Goal: Browse casually: Explore the website without a specific task or goal

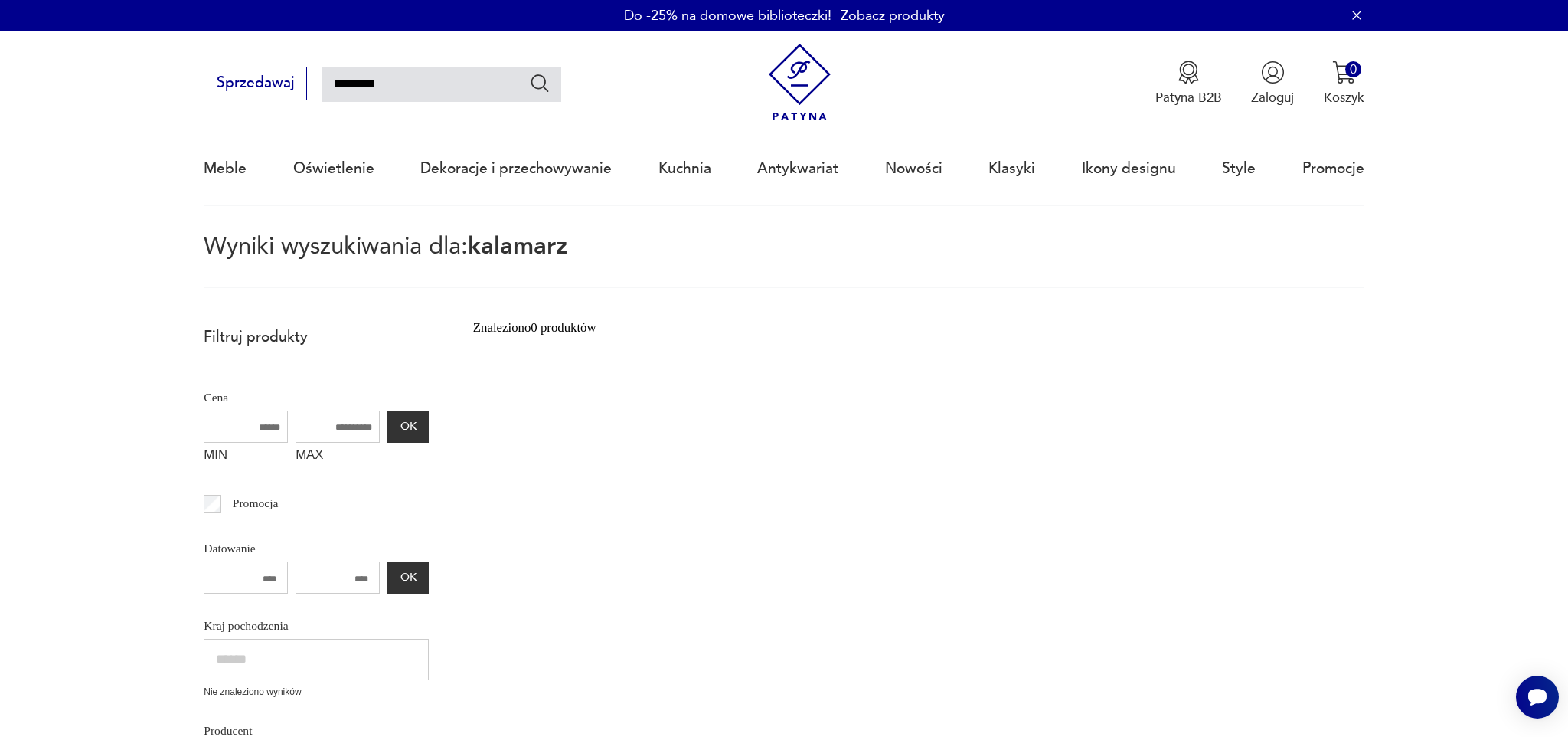
scroll to position [1, 0]
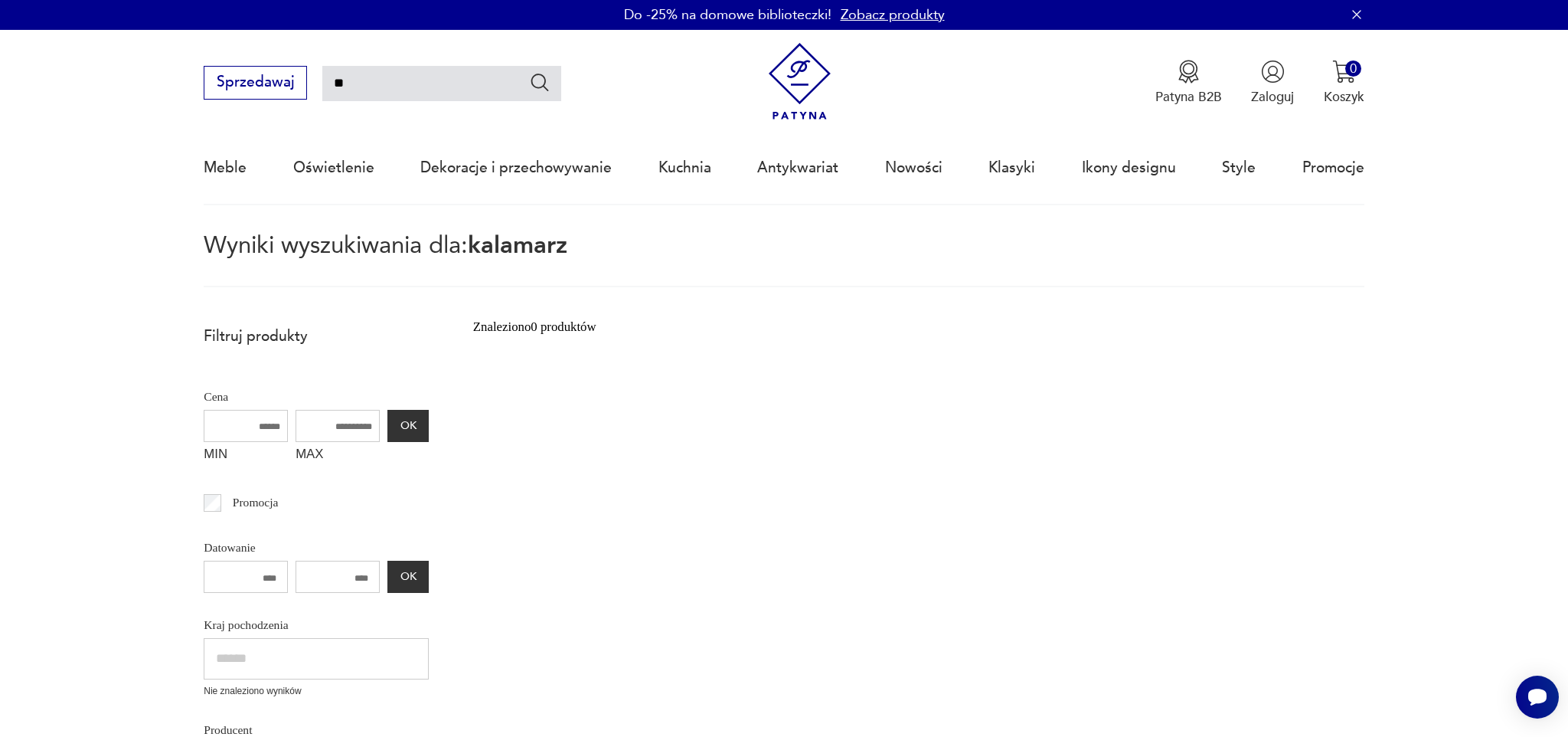
type input "*"
type input "*****"
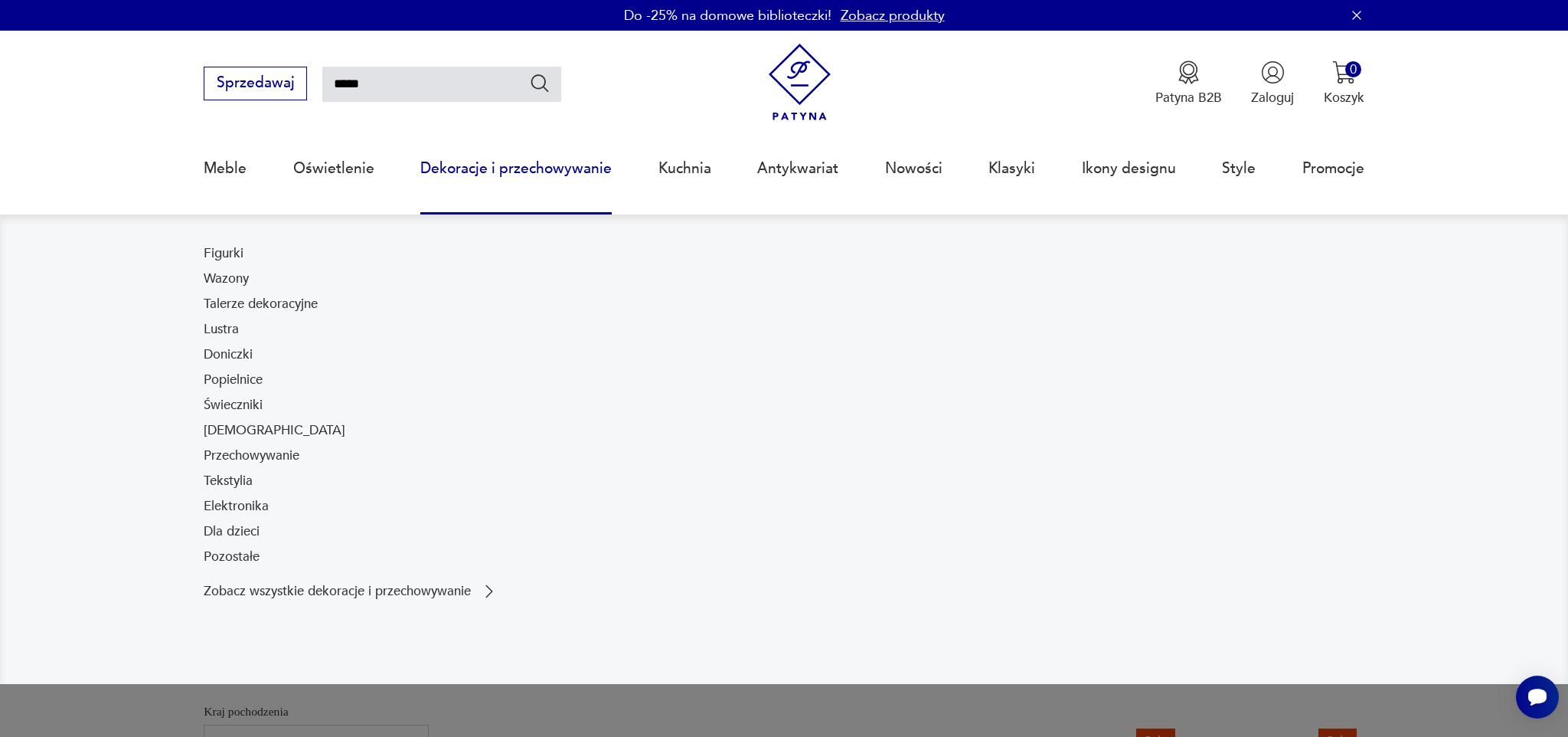
scroll to position [23, 0]
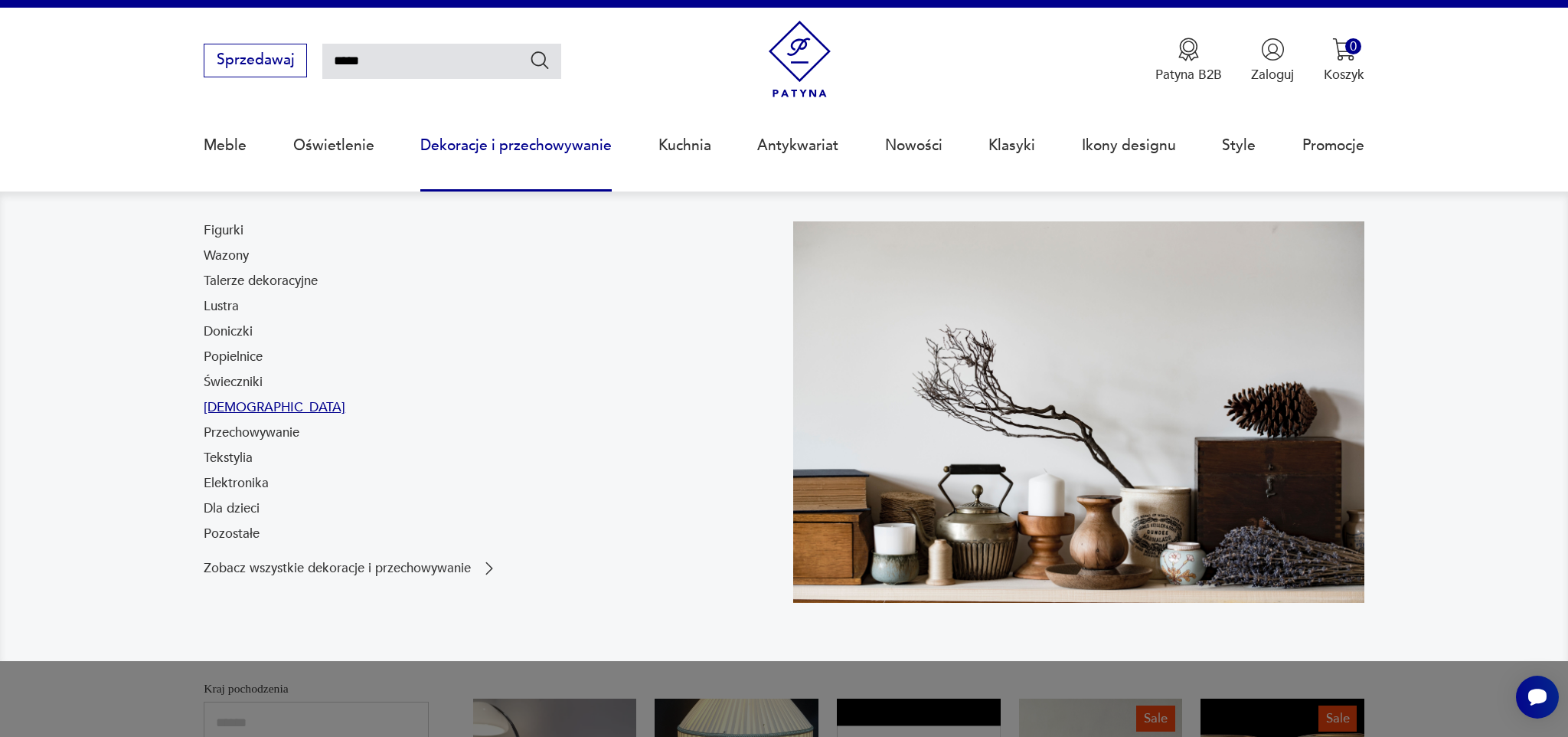
click at [230, 405] on link "[DEMOGRAPHIC_DATA]" at bounding box center [274, 407] width 141 height 18
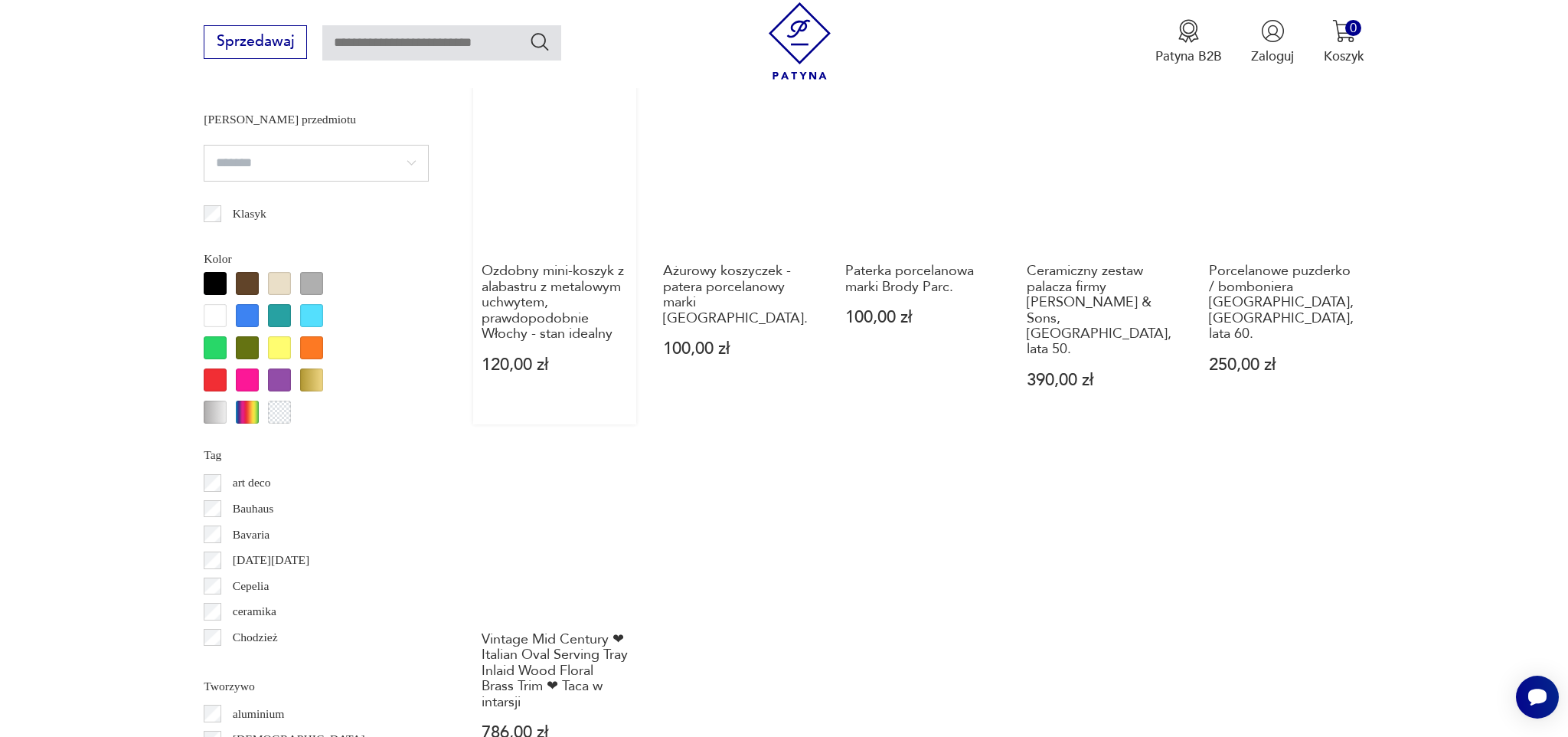
scroll to position [1379, 0]
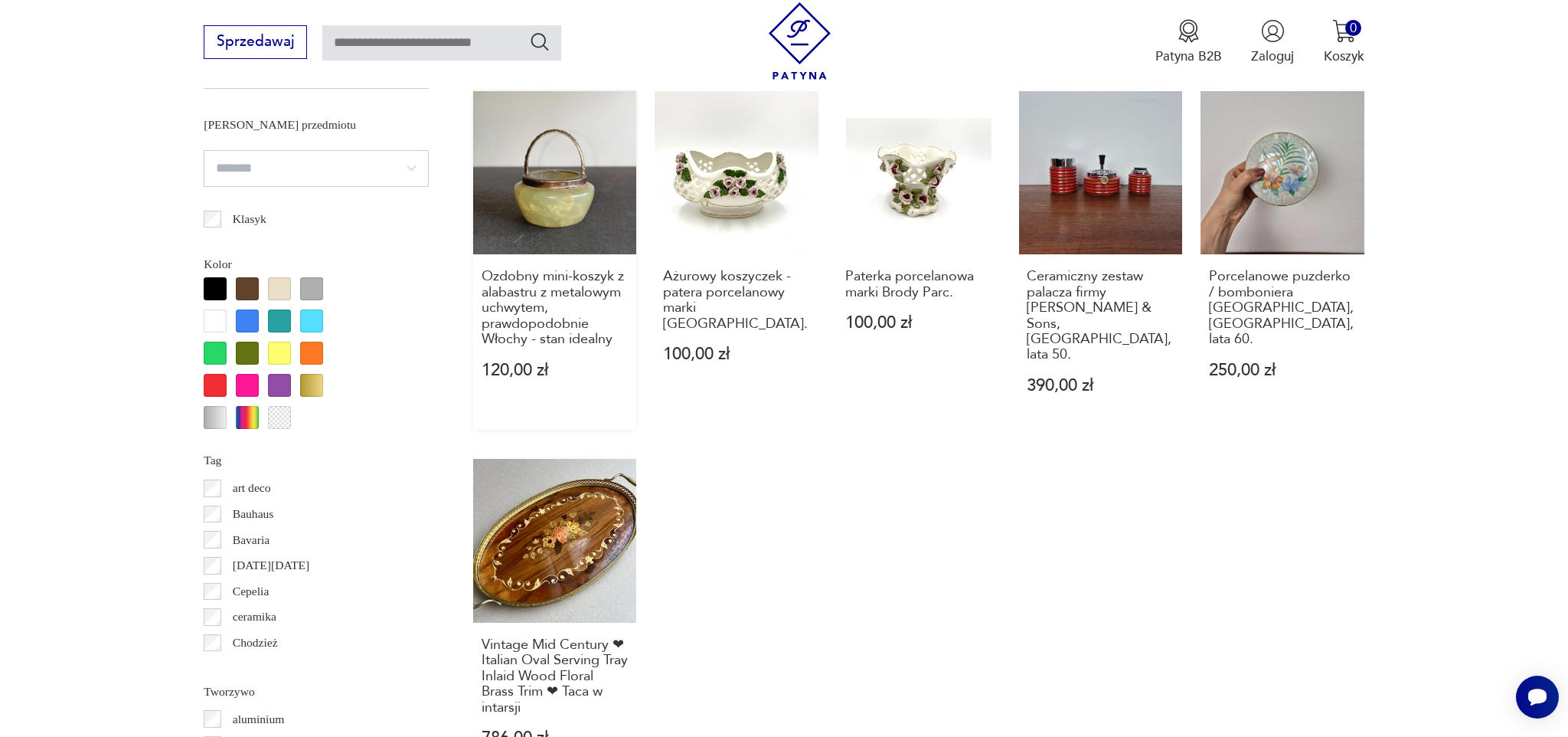
click at [516, 242] on link "Ozdobny mini-koszyk z alabastru z metalowym uchwytem, prawdopodobnie Włochy - s…" at bounding box center [555, 260] width 164 height 339
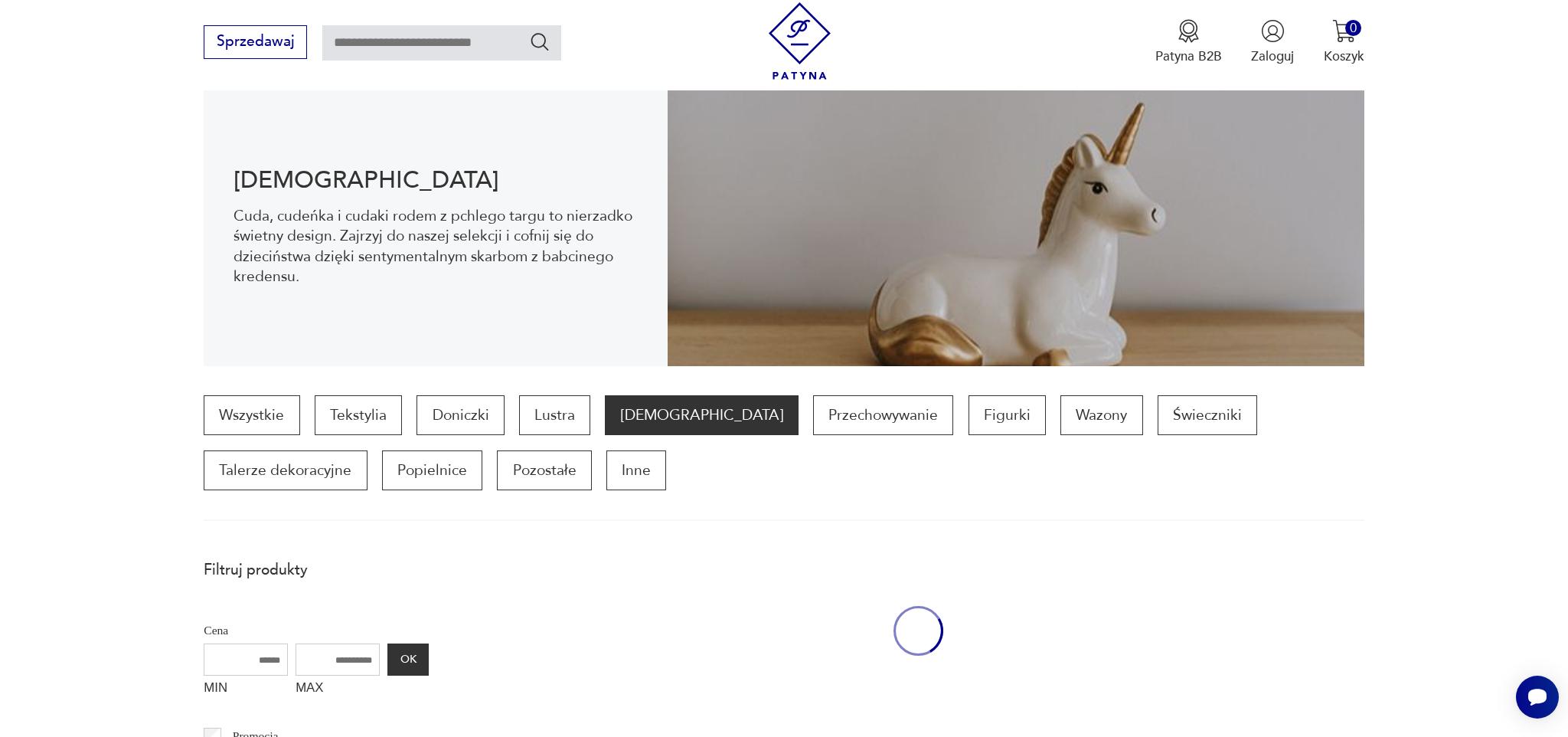
scroll to position [1377, 0]
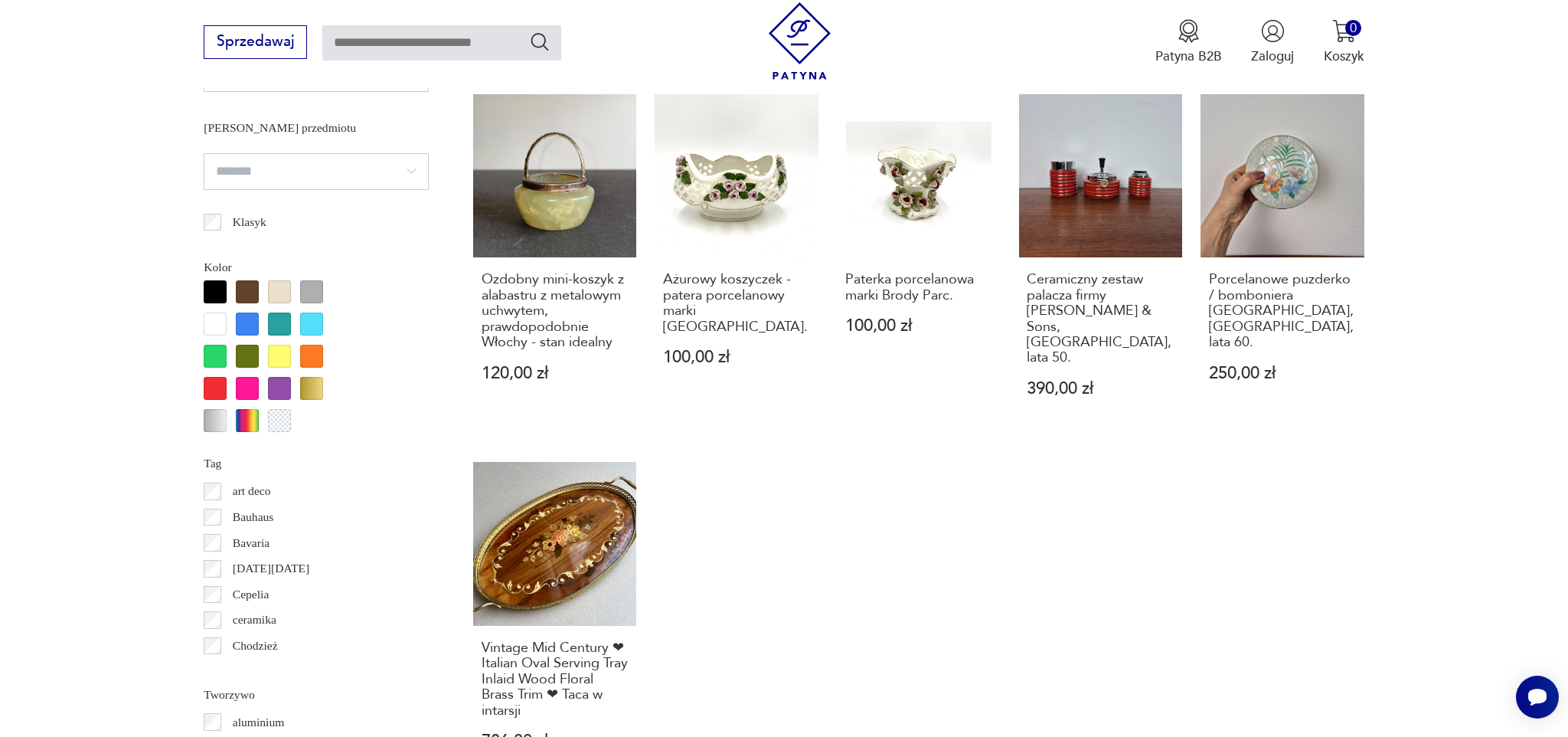
type input "*****"
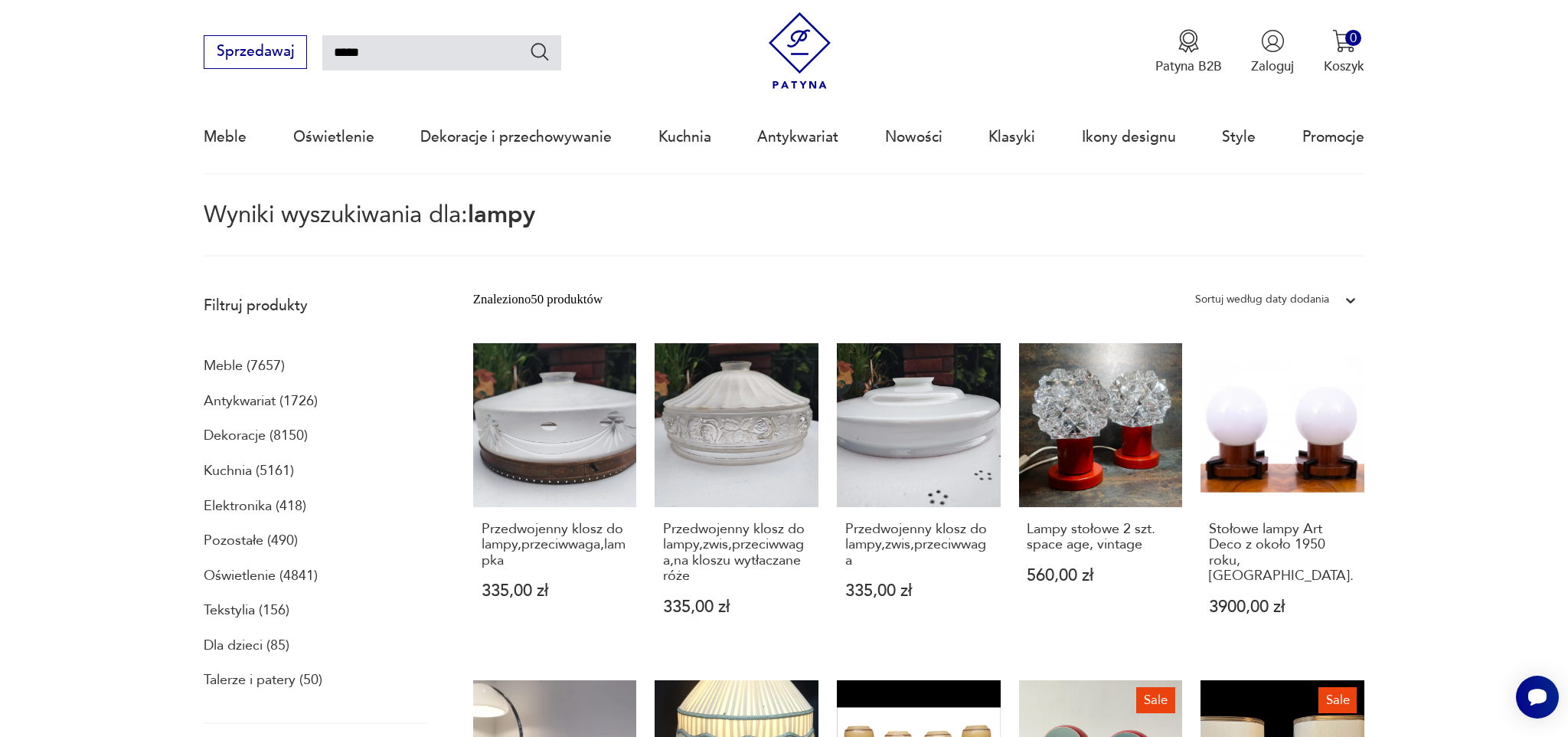
scroll to position [28, 0]
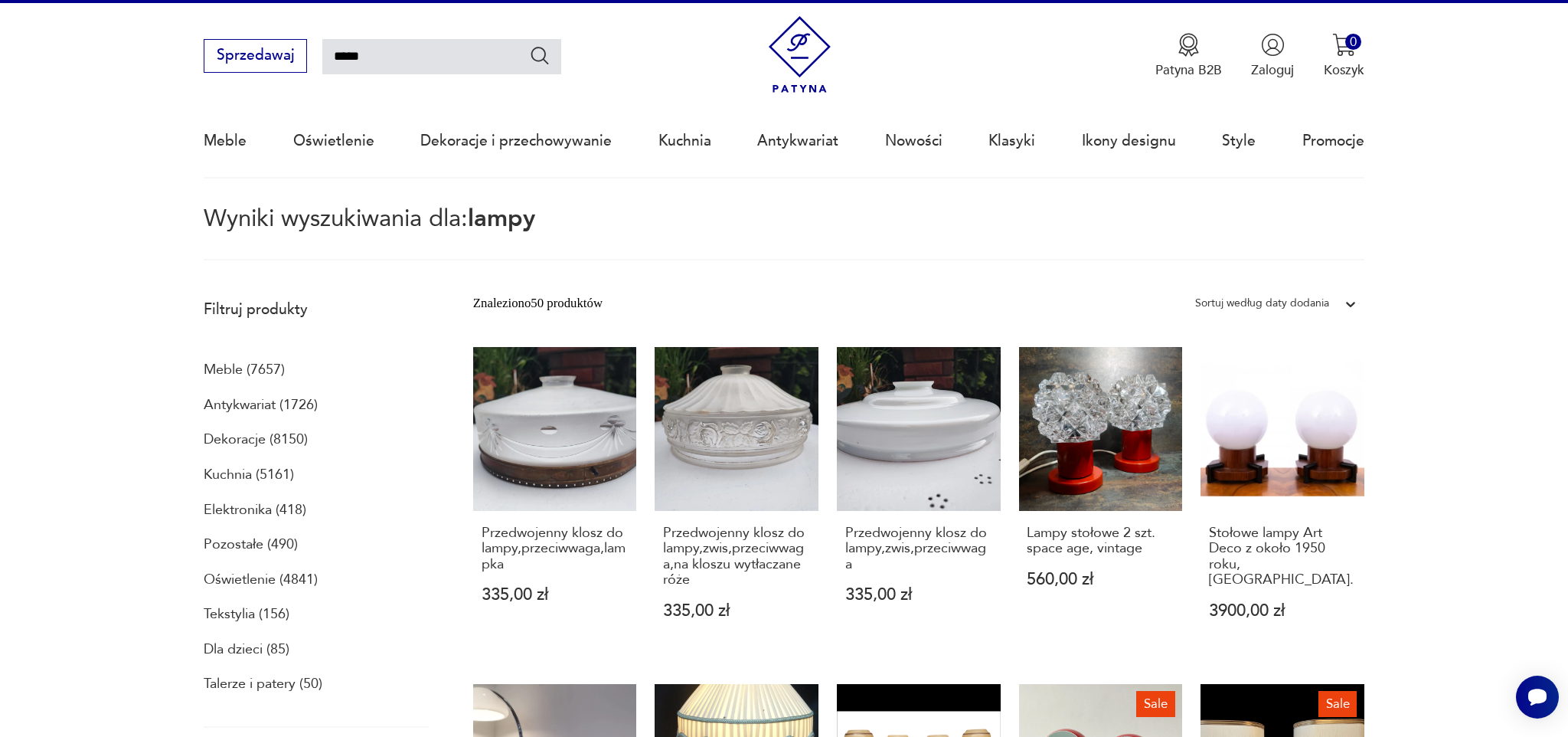
click at [246, 433] on p "Dekoracje (8150)" at bounding box center [255, 440] width 104 height 26
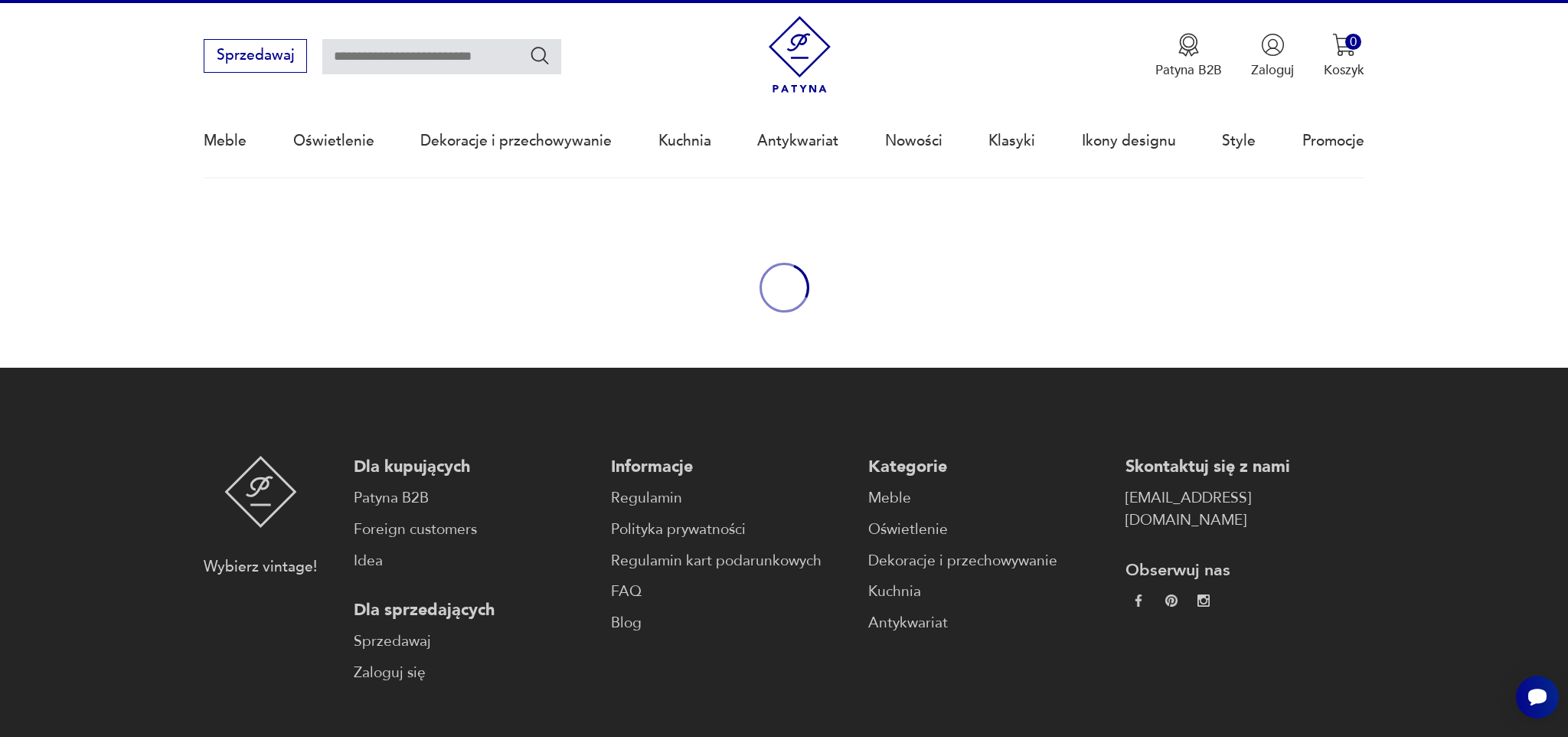
type input "*****"
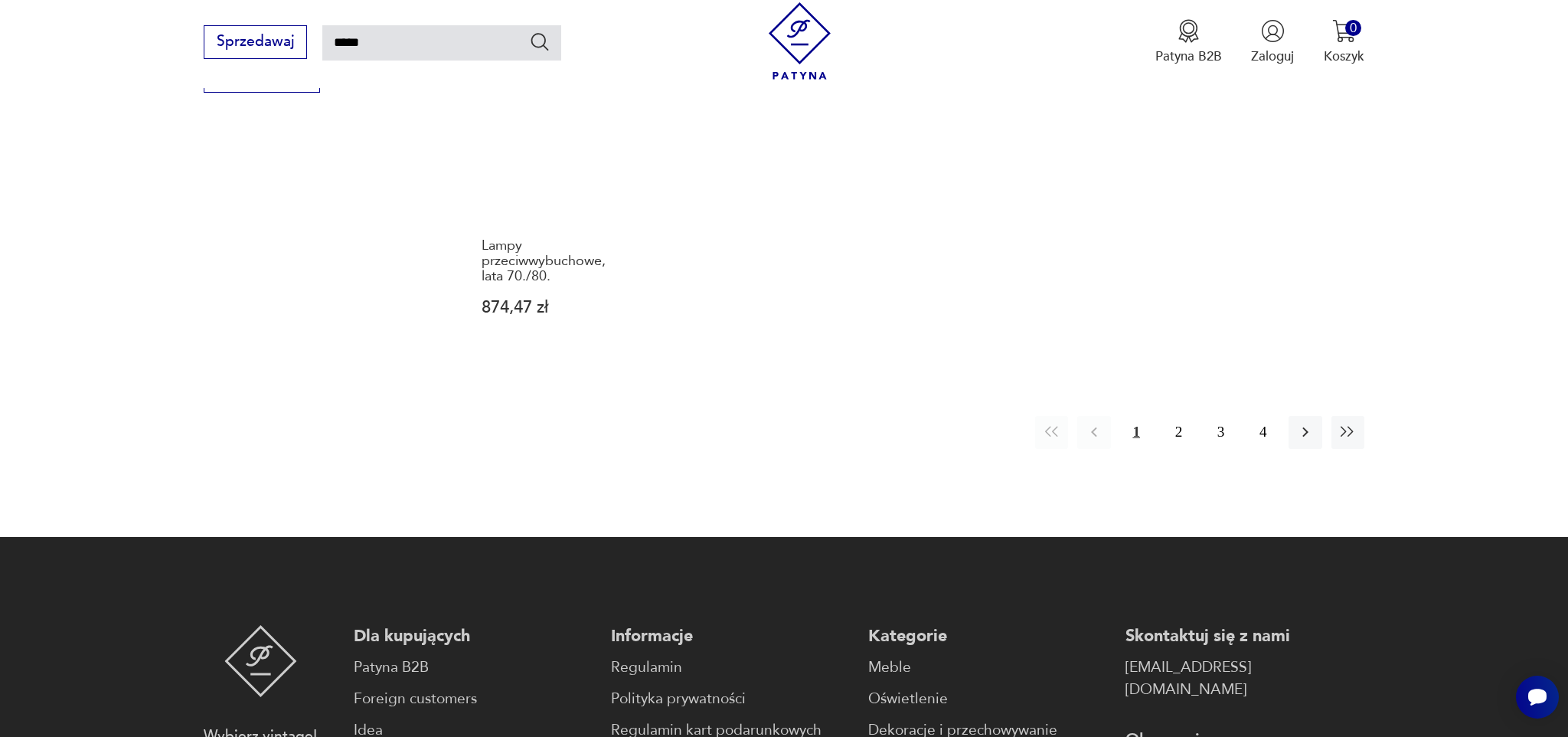
scroll to position [1368, 0]
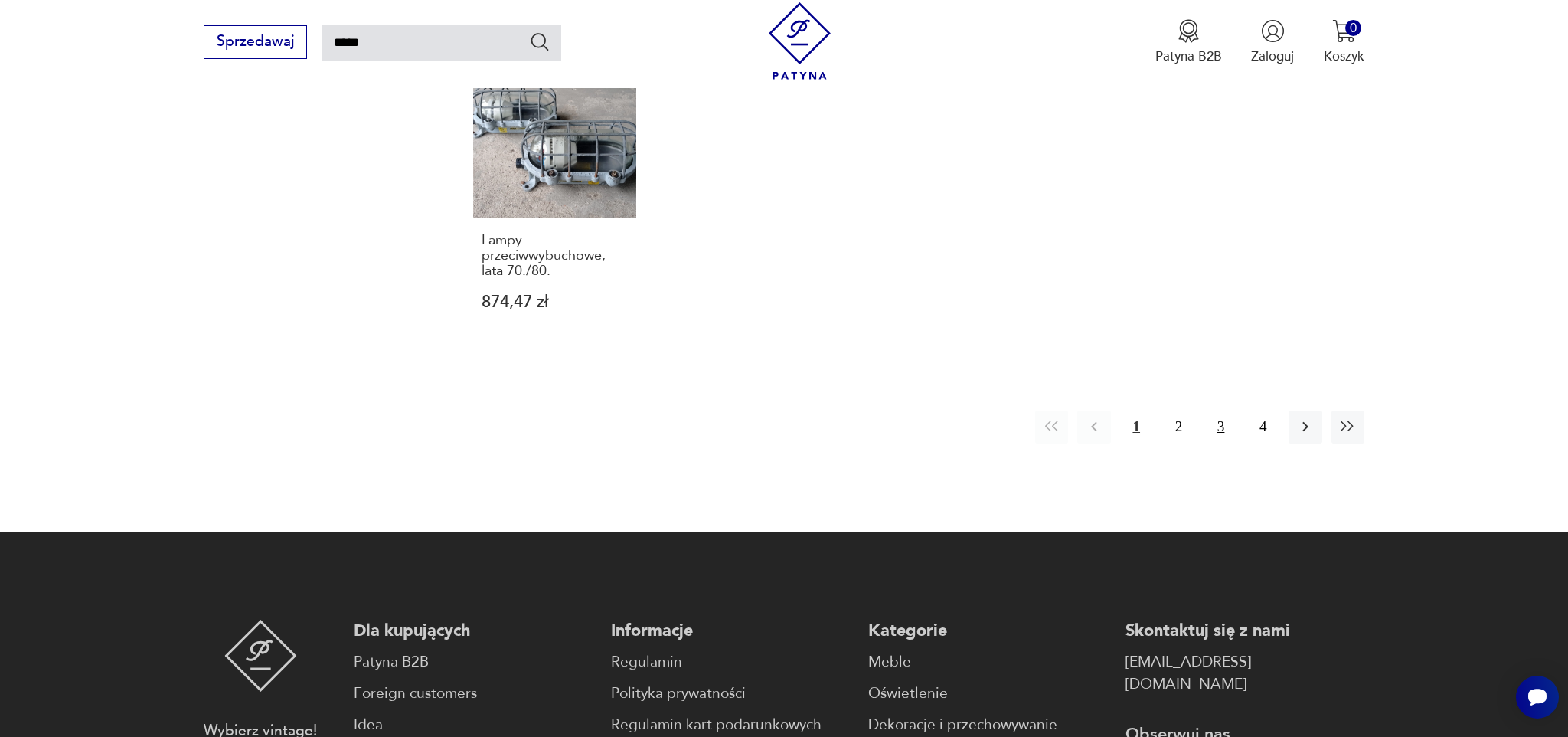
click at [1224, 444] on button "3" at bounding box center [1221, 427] width 33 height 33
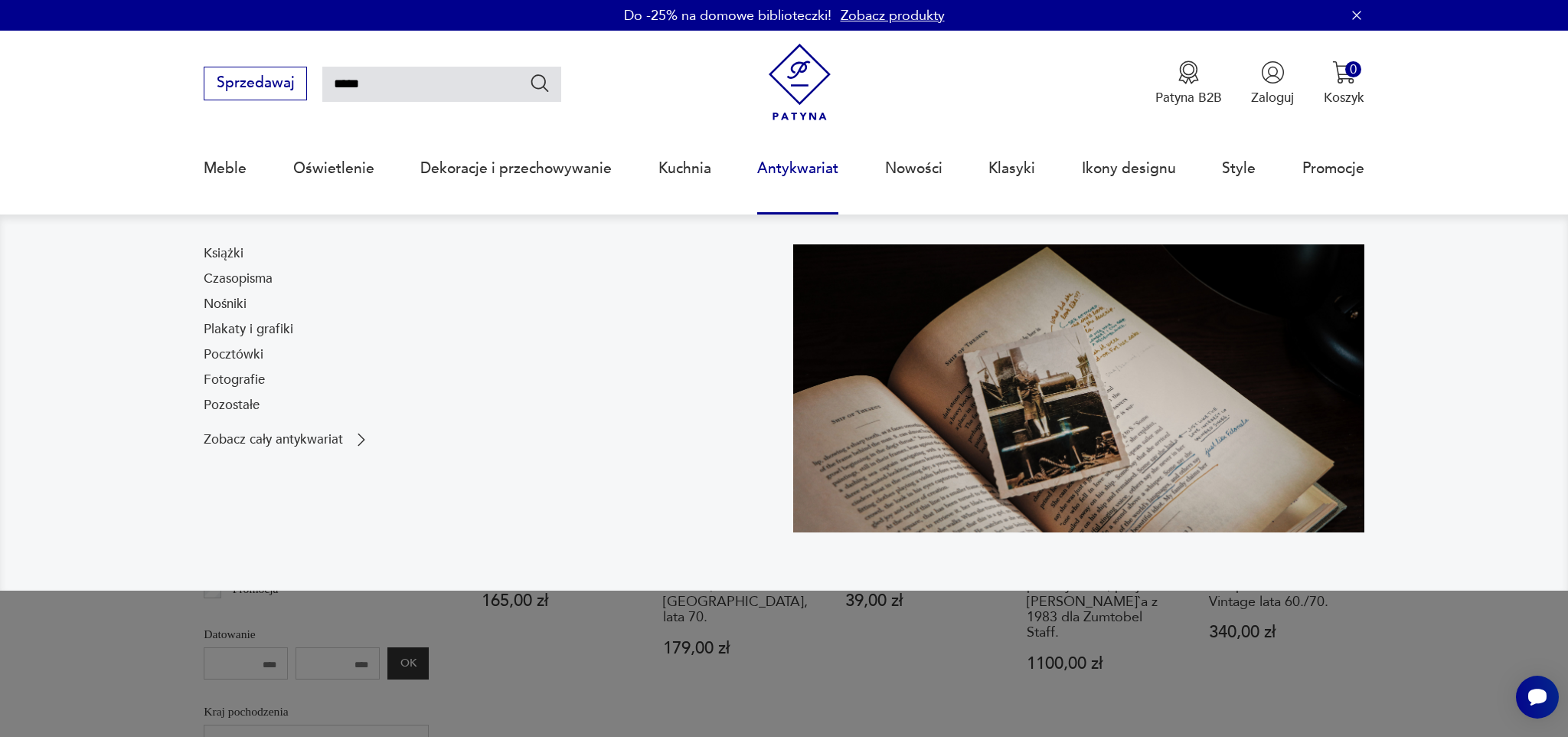
click at [797, 170] on link "Antykwariat" at bounding box center [798, 169] width 81 height 71
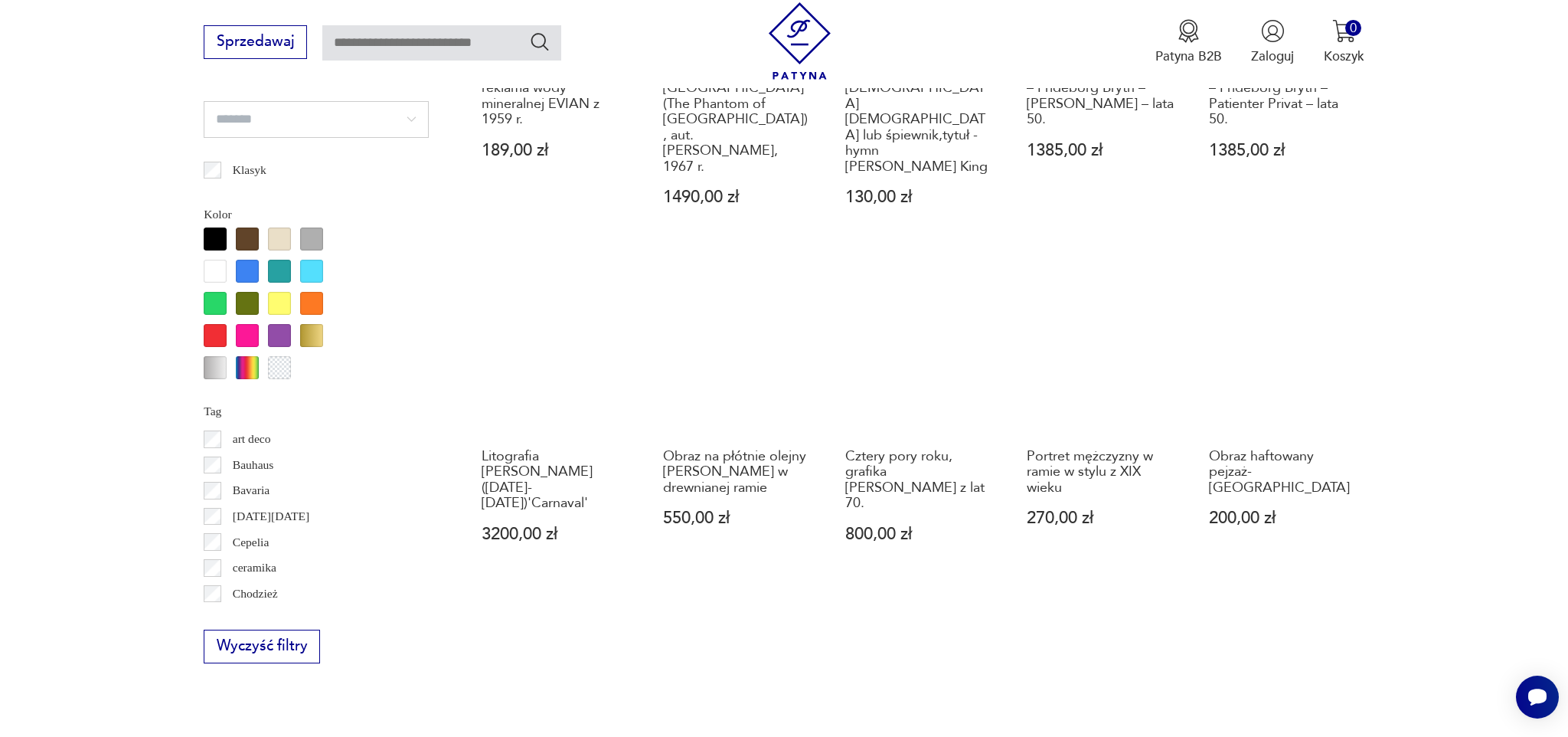
scroll to position [1236, 0]
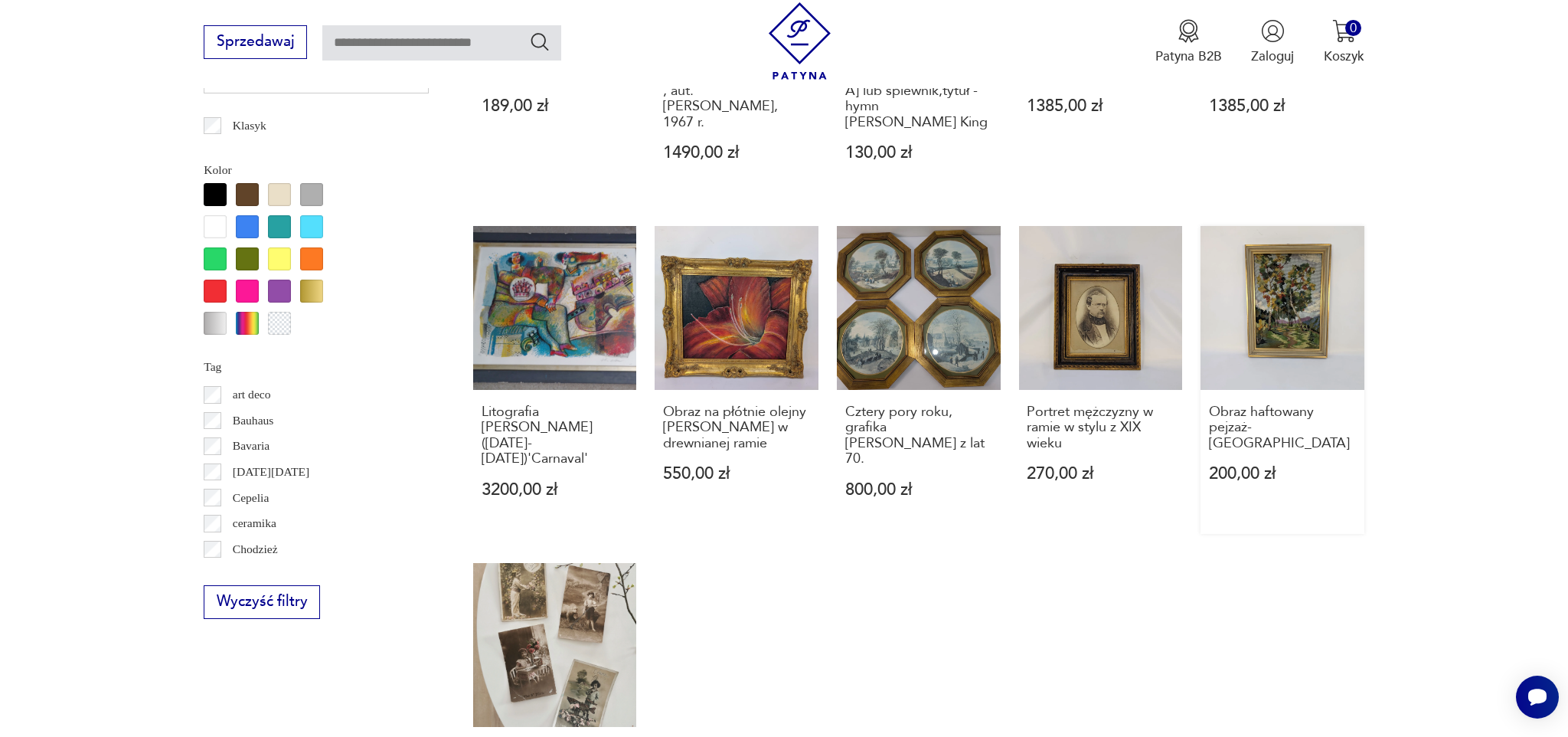
click at [1297, 303] on link "Obraz haftowany pejzaż- Kanwa 200,00 zł" at bounding box center [1282, 379] width 164 height 307
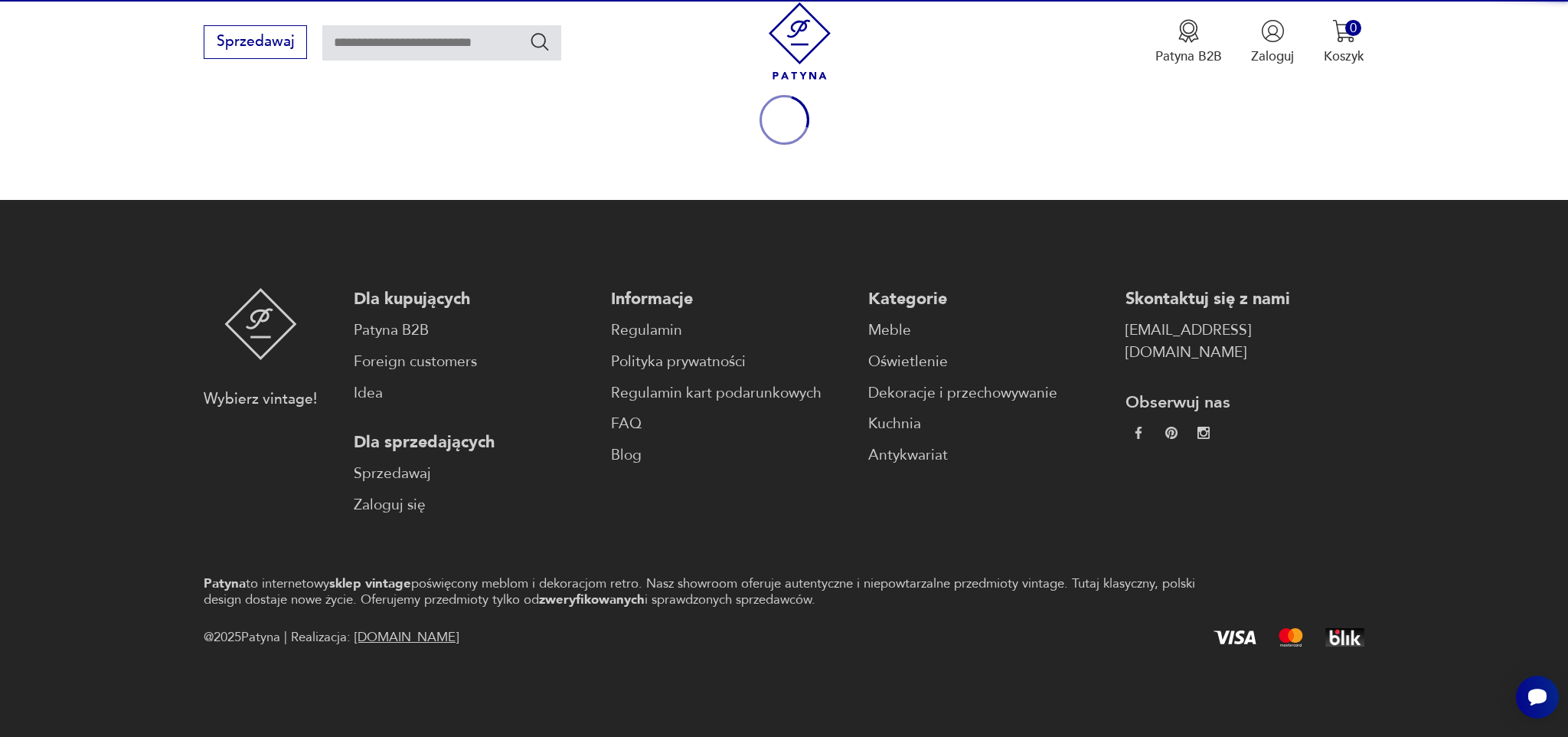
scroll to position [189, 0]
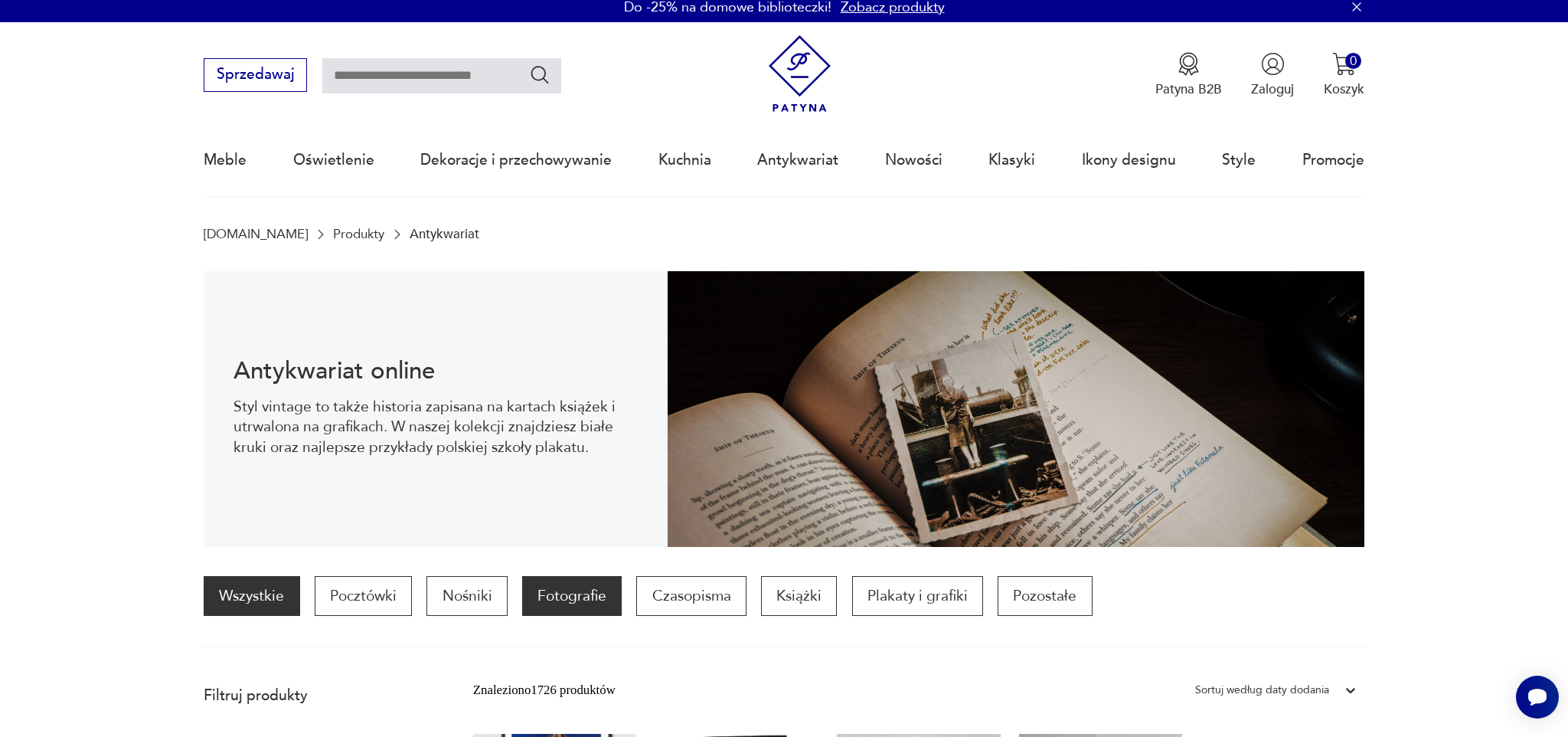
scroll to position [9, 0]
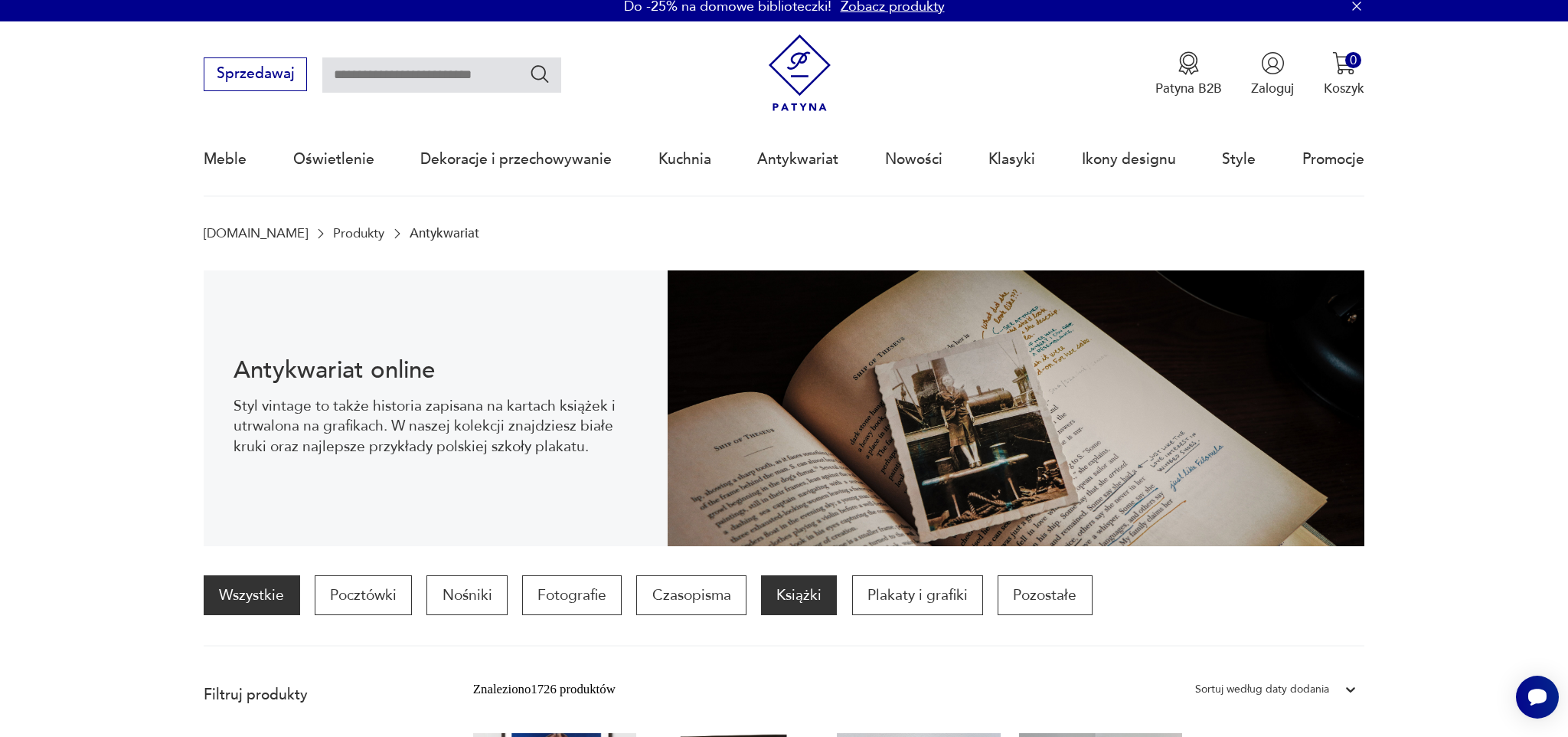
click at [825, 592] on p "Książki" at bounding box center [799, 595] width 76 height 40
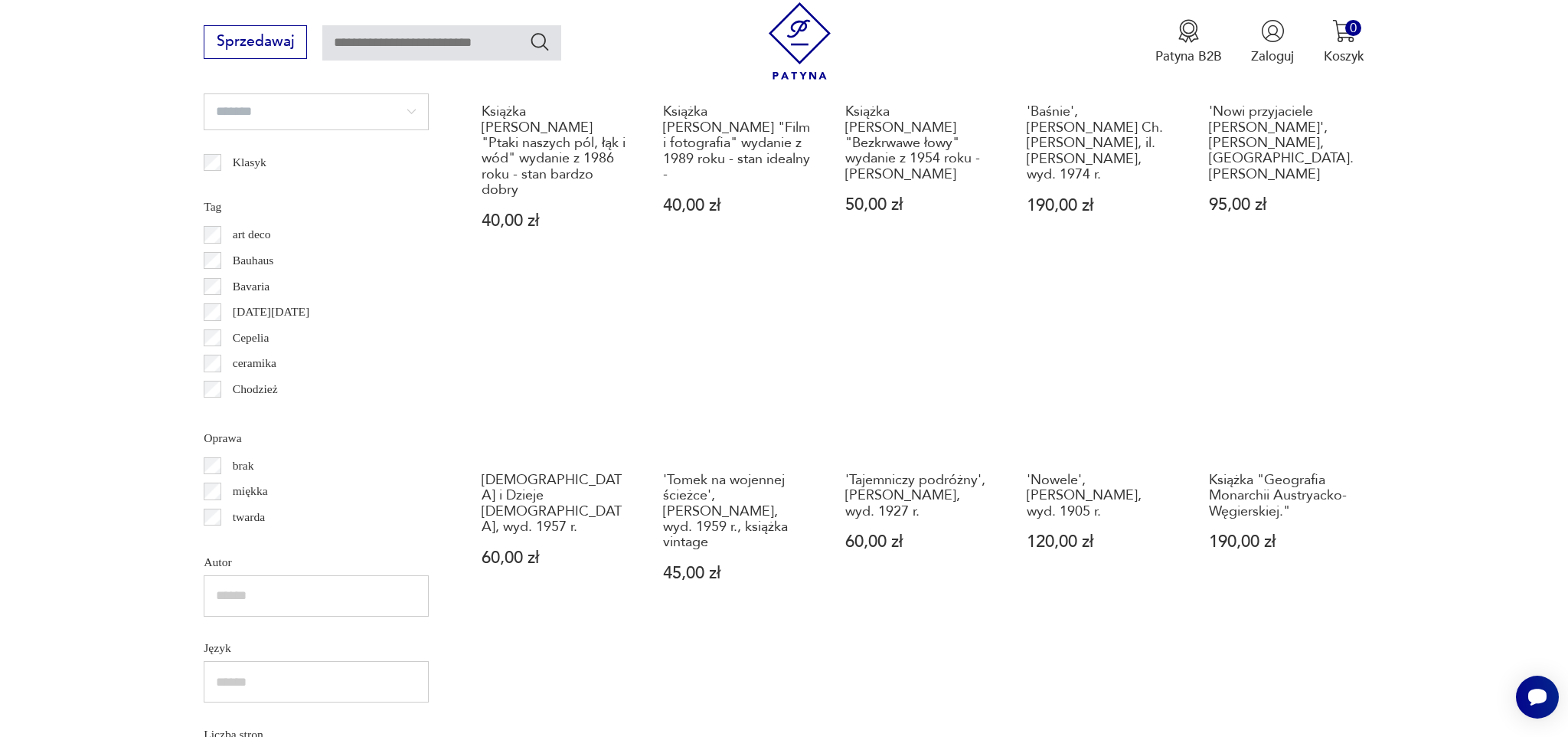
scroll to position [715, 0]
